Goal: Task Accomplishment & Management: Manage account settings

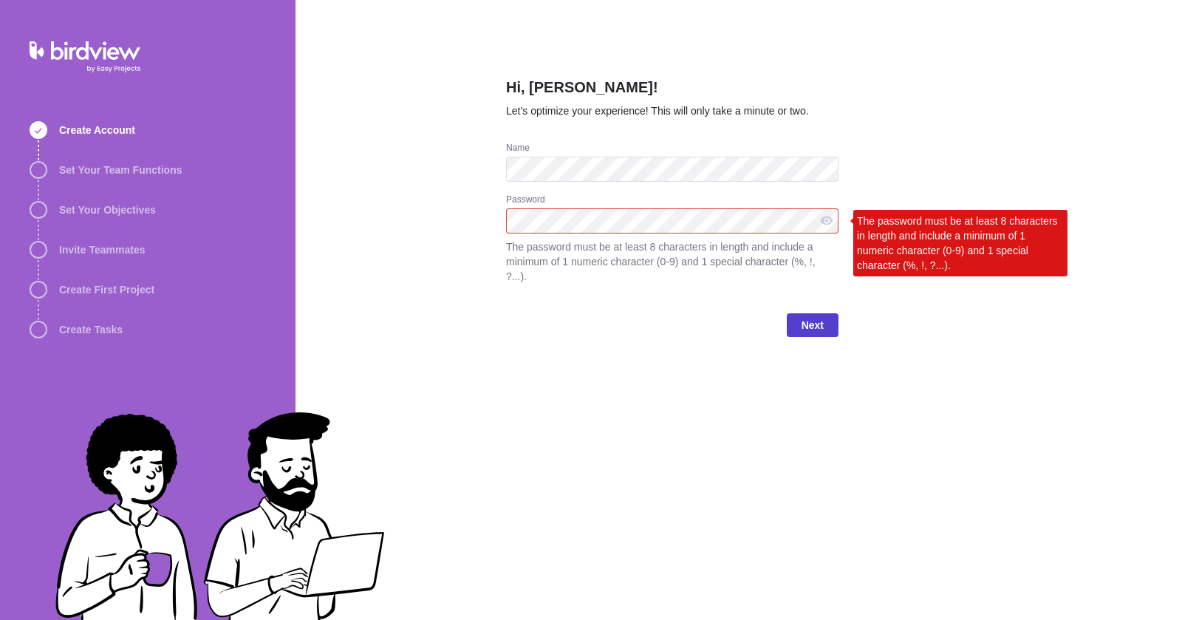
click at [807, 316] on span "Next" at bounding box center [812, 325] width 22 height 18
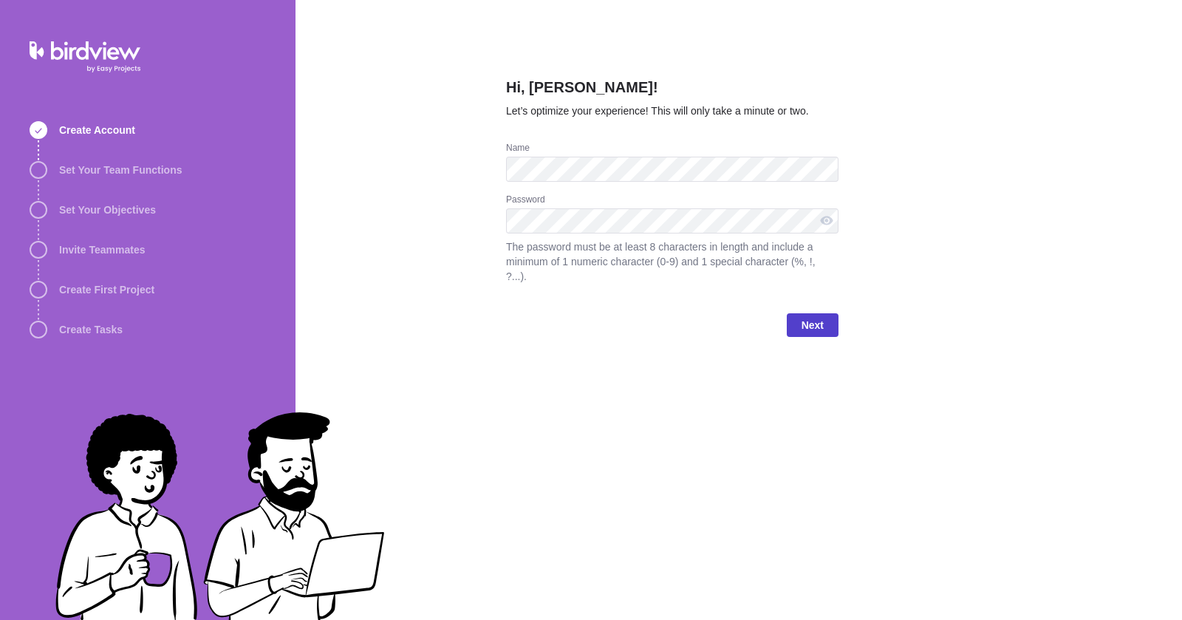
click at [796, 313] on span "Next" at bounding box center [813, 325] width 52 height 24
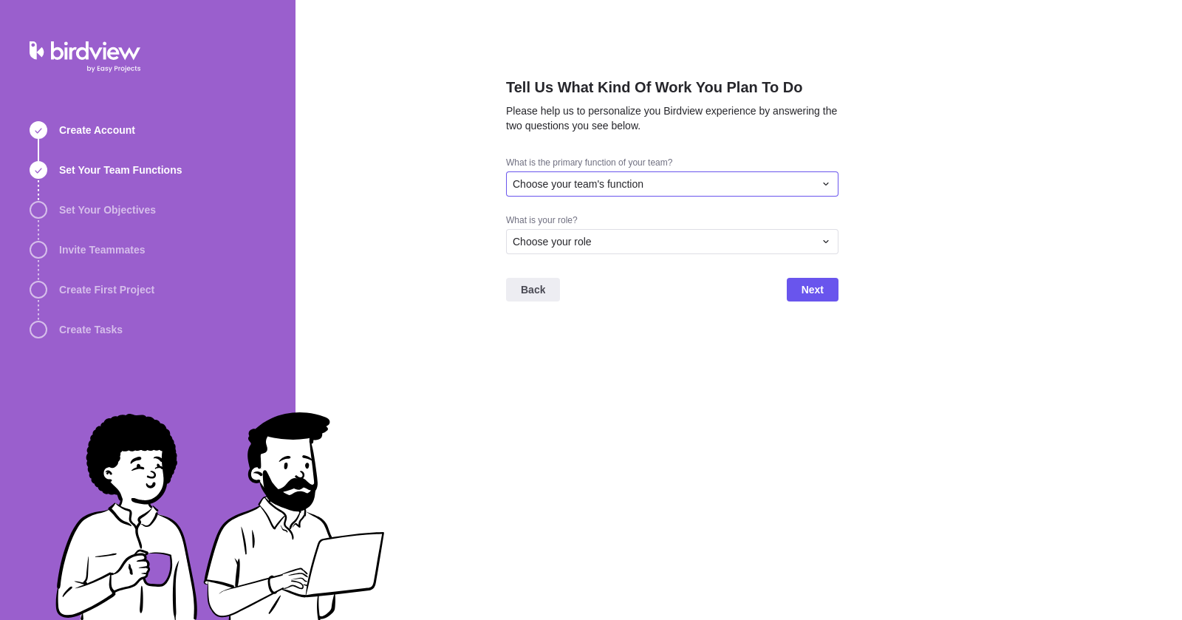
click at [608, 195] on div "Choose your team's function" at bounding box center [672, 183] width 332 height 25
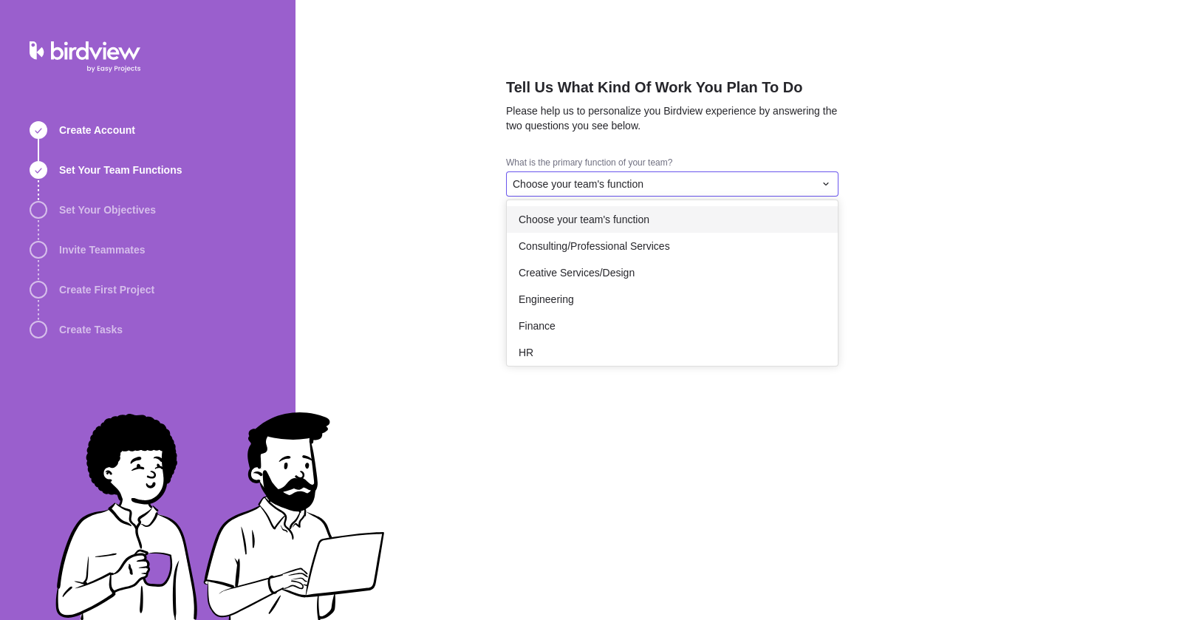
click at [584, 231] on div "Choose your team's function" at bounding box center [672, 219] width 331 height 27
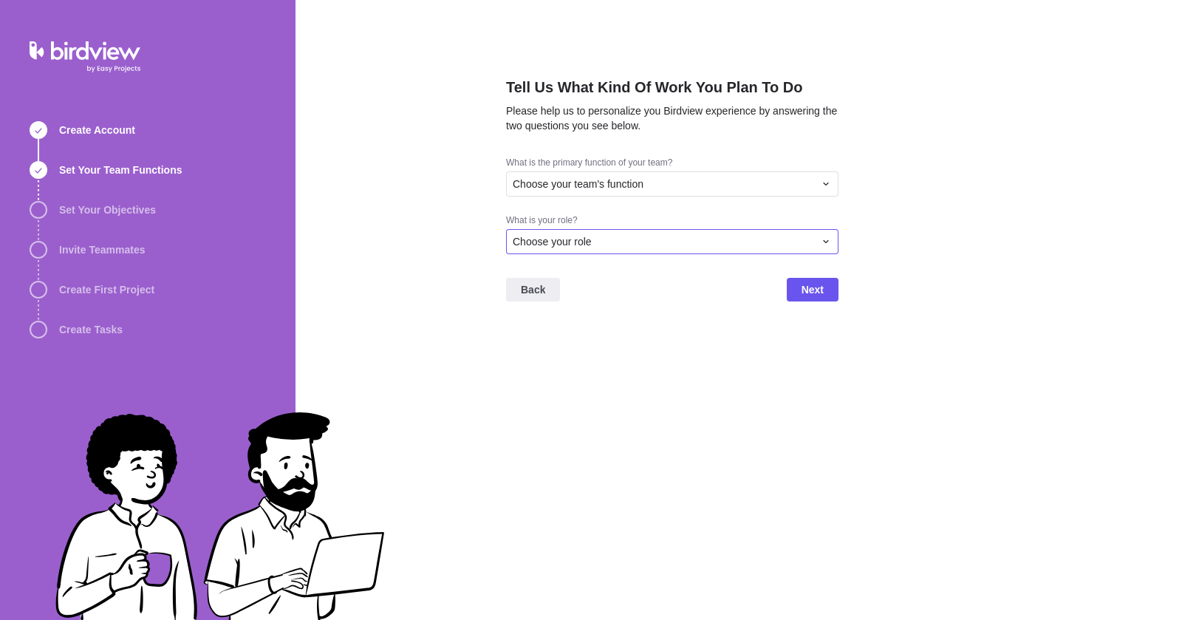
click at [579, 246] on span "Choose your role" at bounding box center [552, 241] width 79 height 15
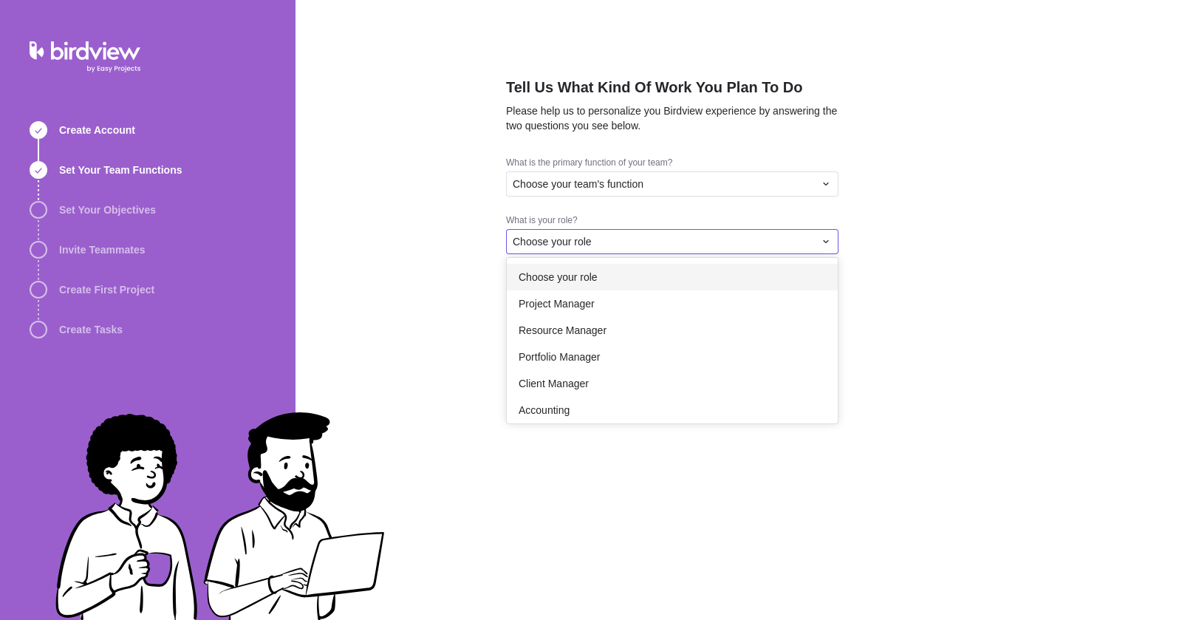
click at [576, 279] on span "Choose your role" at bounding box center [558, 277] width 79 height 15
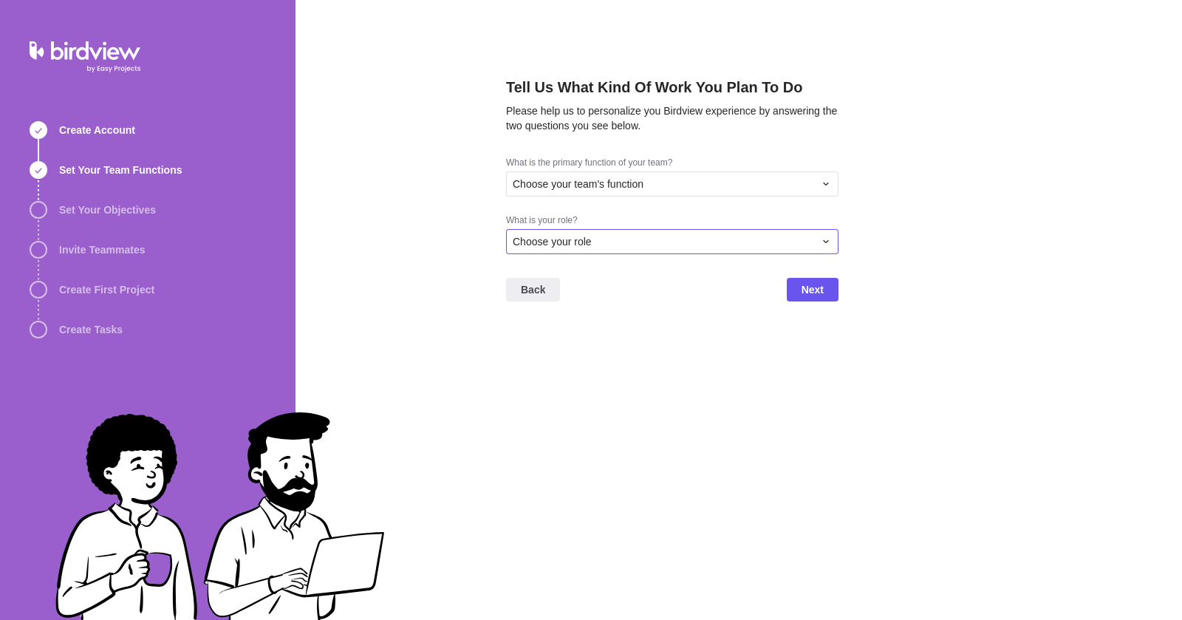
click at [593, 245] on div "Choose your role" at bounding box center [663, 241] width 301 height 15
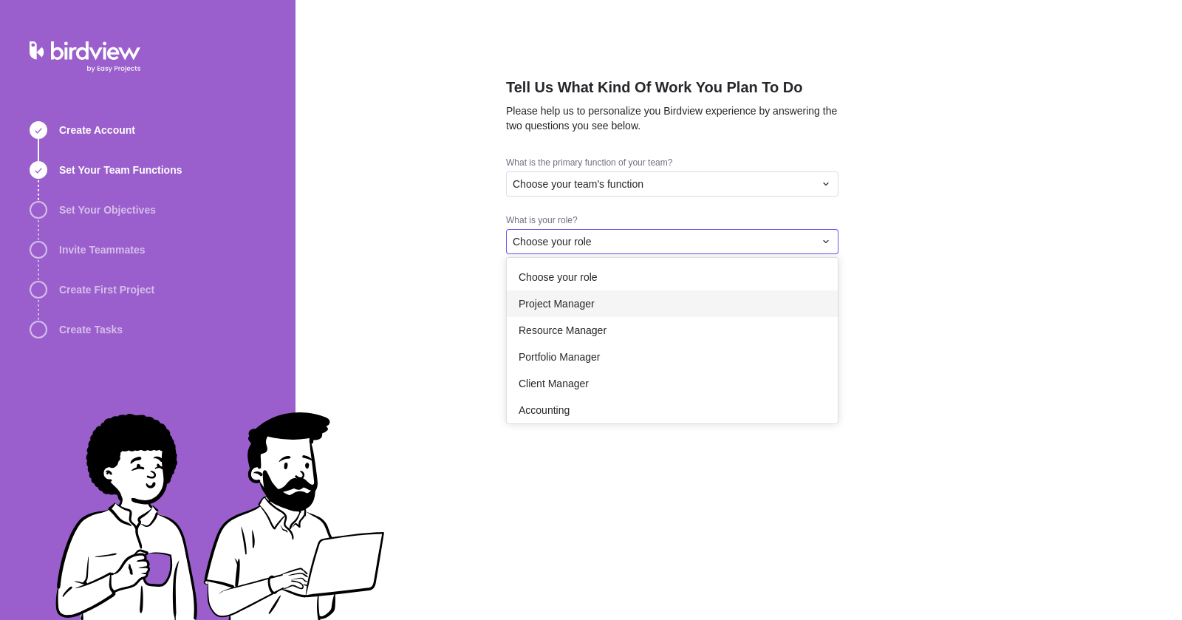
click at [589, 300] on span "Project Manager" at bounding box center [557, 303] width 76 height 15
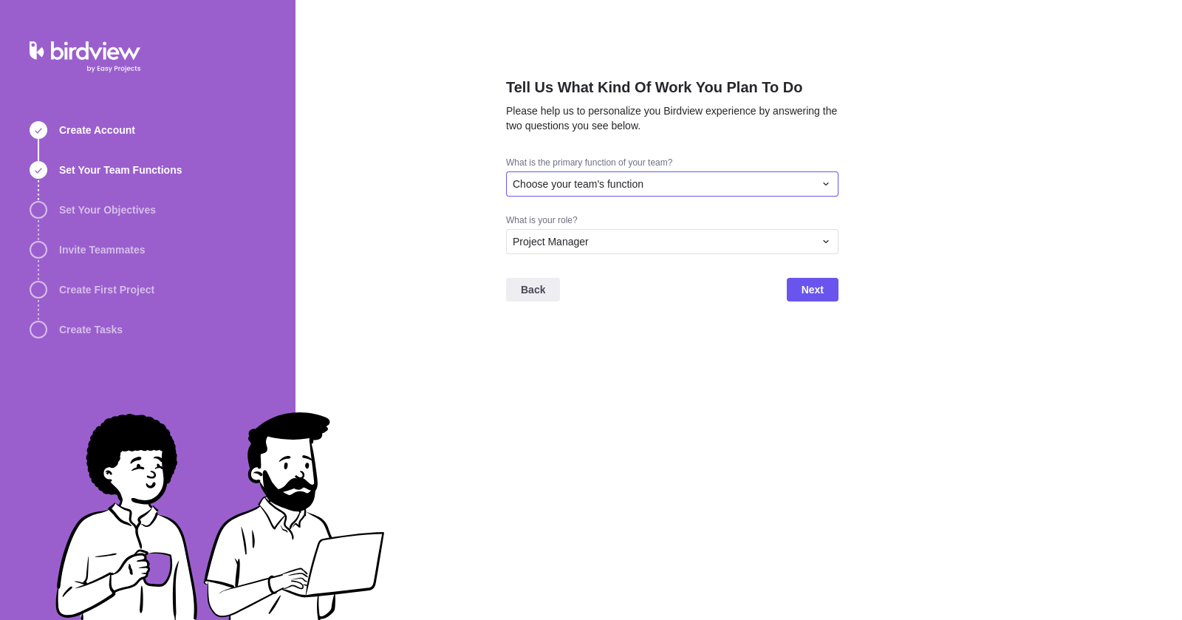
click at [612, 186] on span "Choose your team's function" at bounding box center [578, 184] width 131 height 15
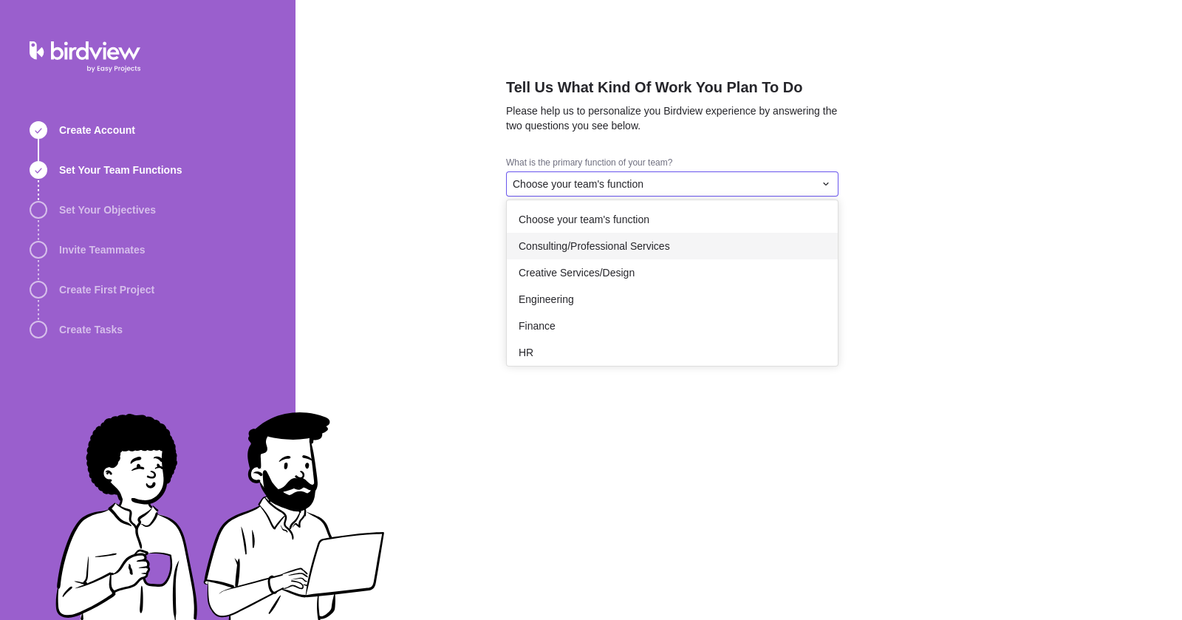
click at [593, 247] on span "Consulting/Professional Services" at bounding box center [594, 246] width 151 height 15
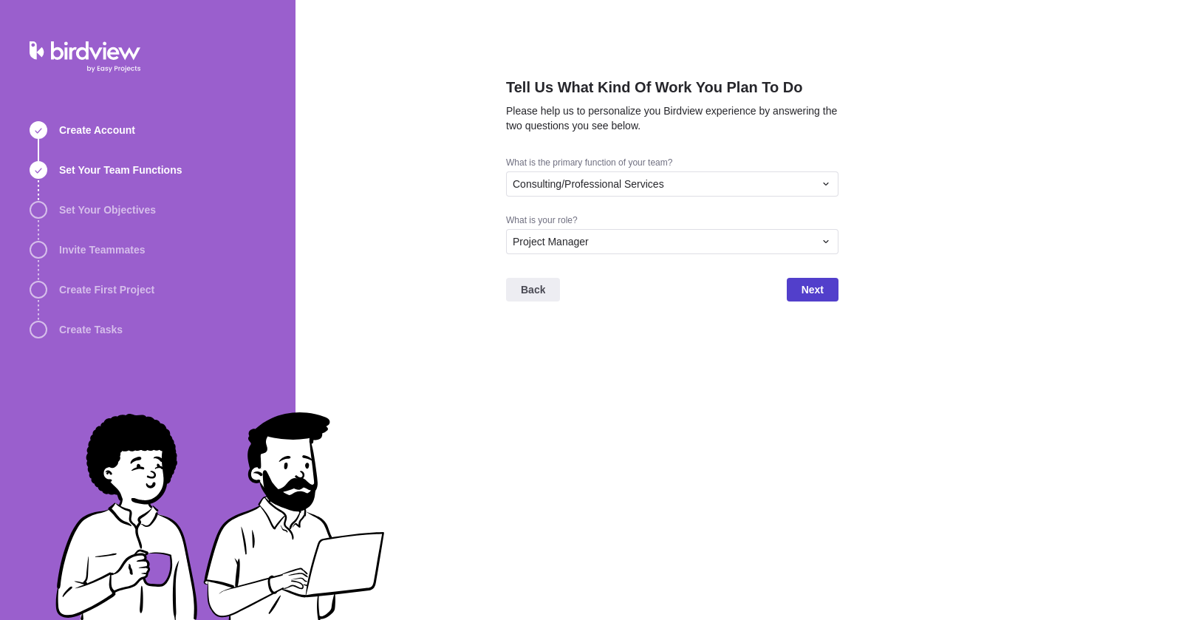
click at [815, 290] on span "Next" at bounding box center [812, 290] width 22 height 18
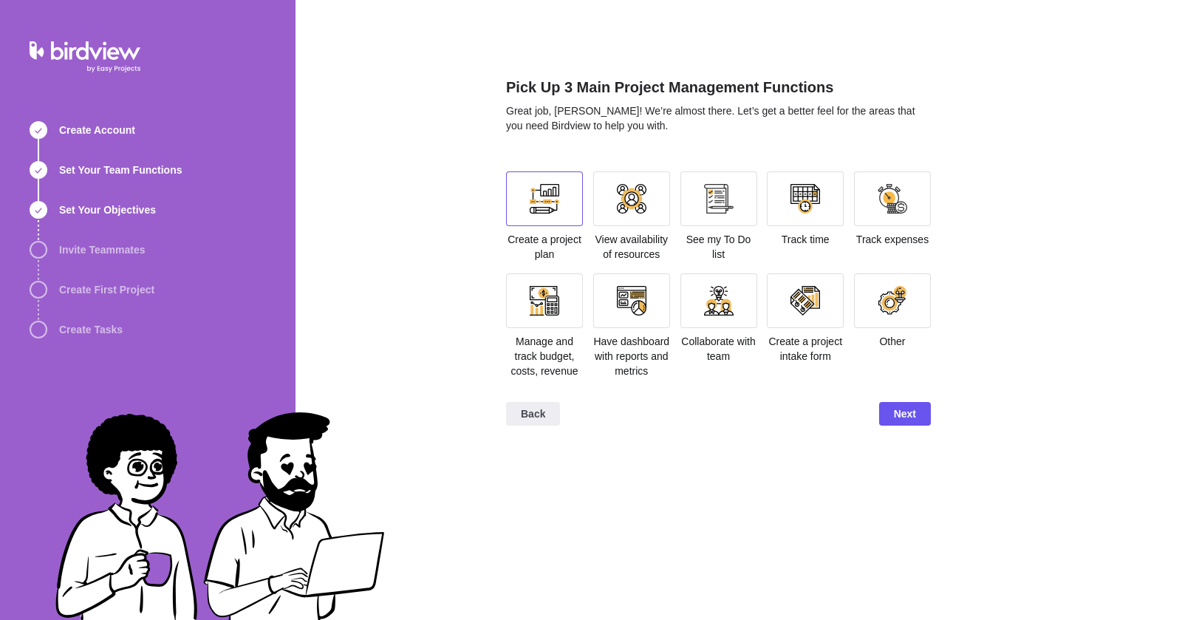
click at [566, 199] on div at bounding box center [544, 198] width 77 height 55
click at [900, 419] on span "Next" at bounding box center [905, 414] width 22 height 18
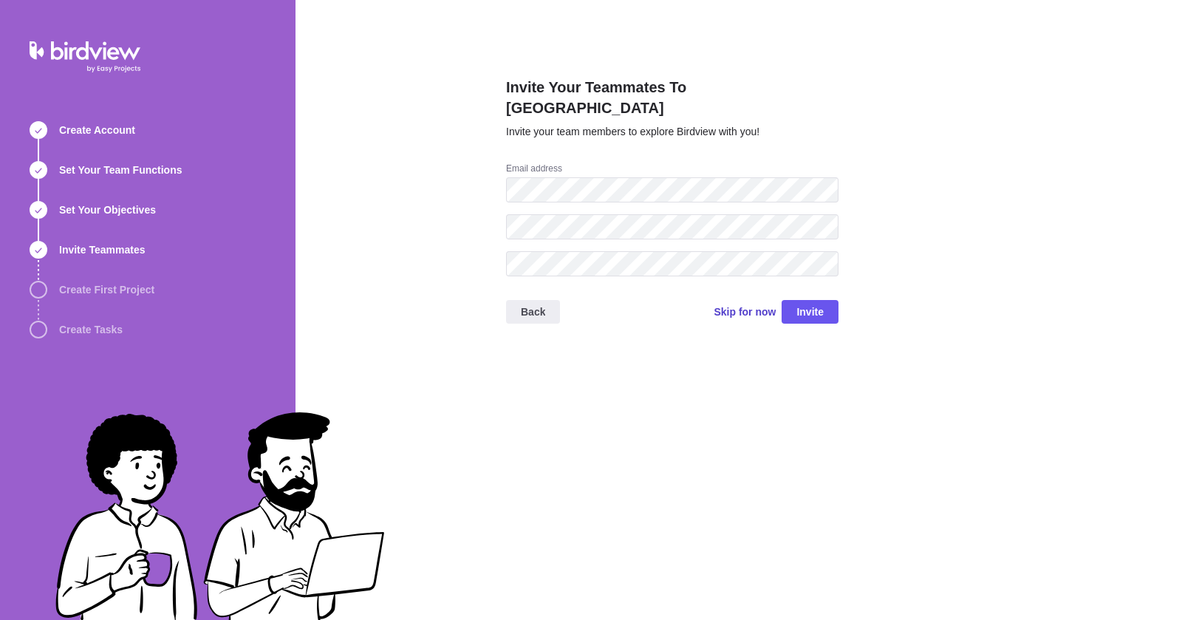
click at [745, 304] on span "Skip for now" at bounding box center [745, 311] width 62 height 15
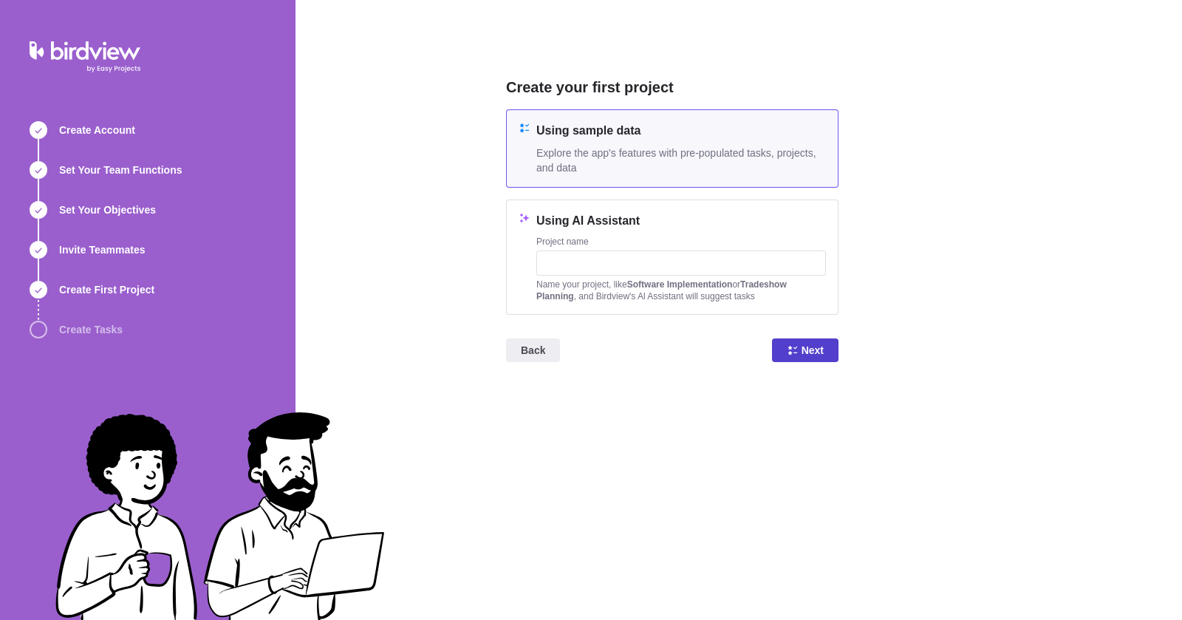
click at [797, 346] on icon at bounding box center [793, 350] width 12 height 12
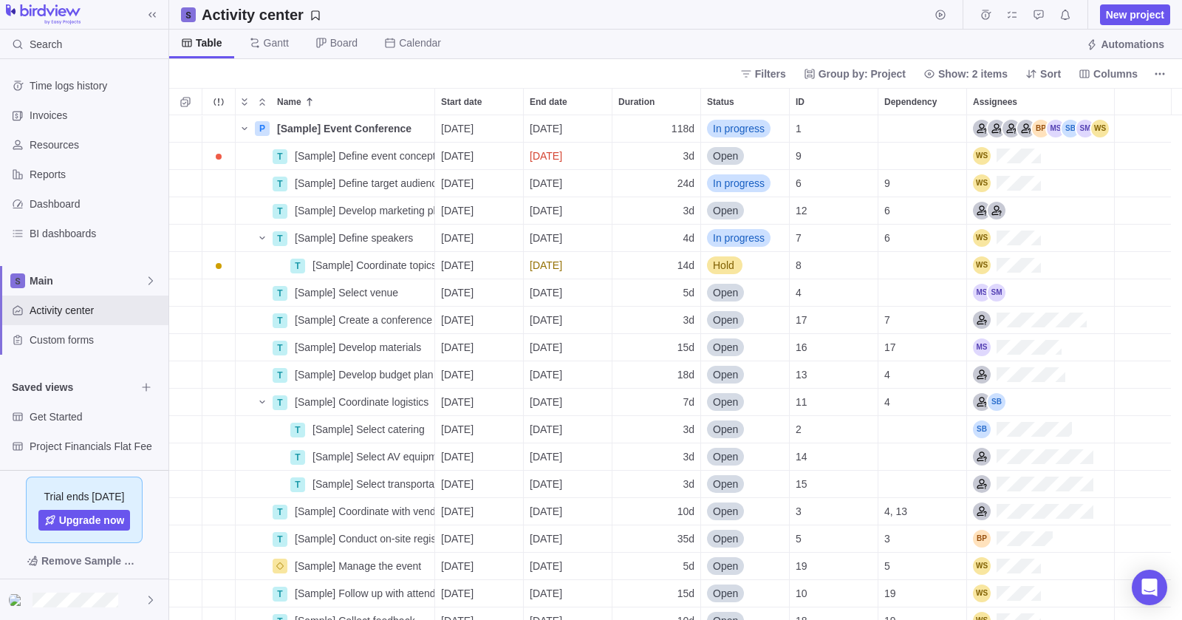
scroll to position [494, 1002]
click at [71, 590] on div at bounding box center [84, 599] width 168 height 41
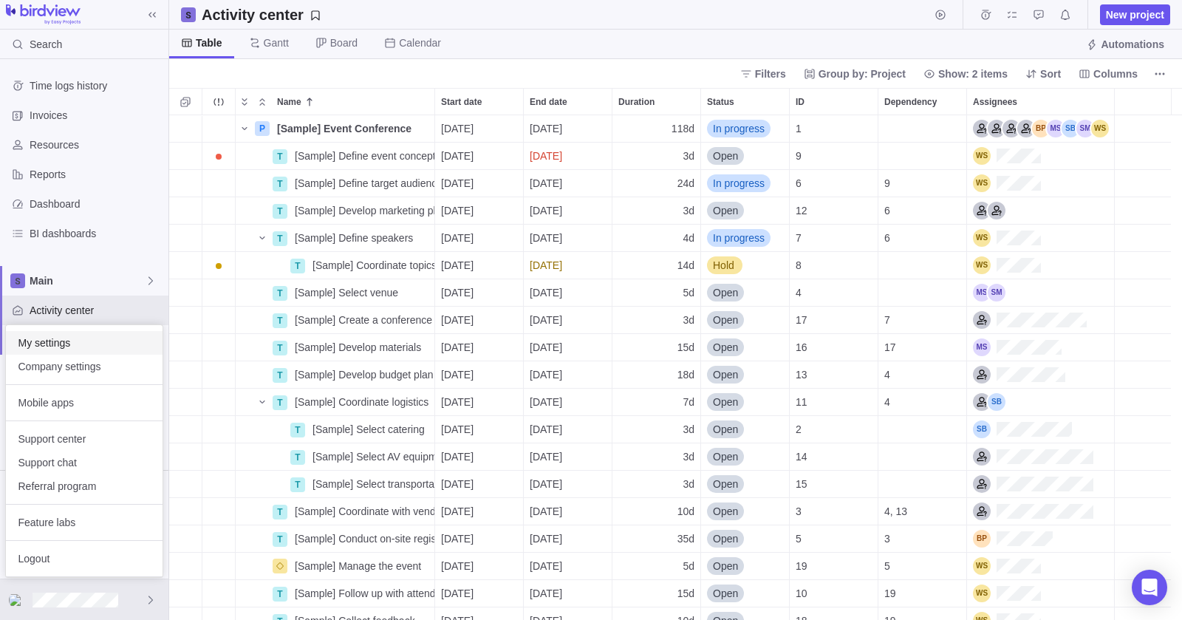
click at [75, 338] on span "My settings" at bounding box center [84, 342] width 133 height 15
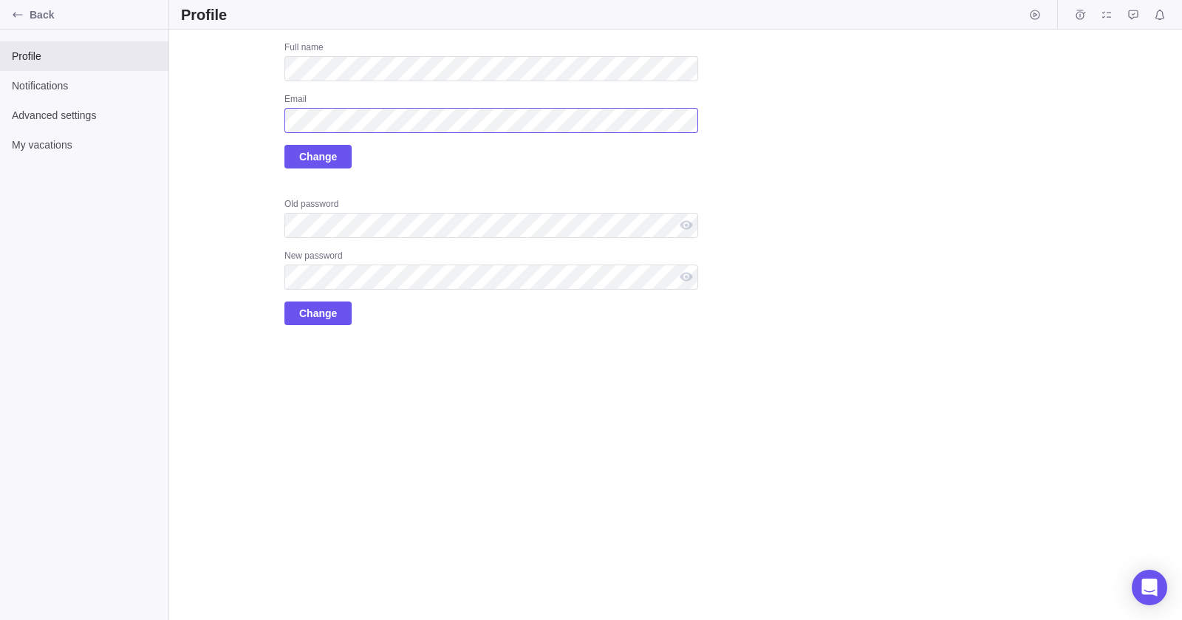
click at [0, 34] on div "Back Profile Notifications Advanced settings My vacations Profile Upload Full n…" at bounding box center [591, 310] width 1182 height 620
